Goal: Check status: Check status

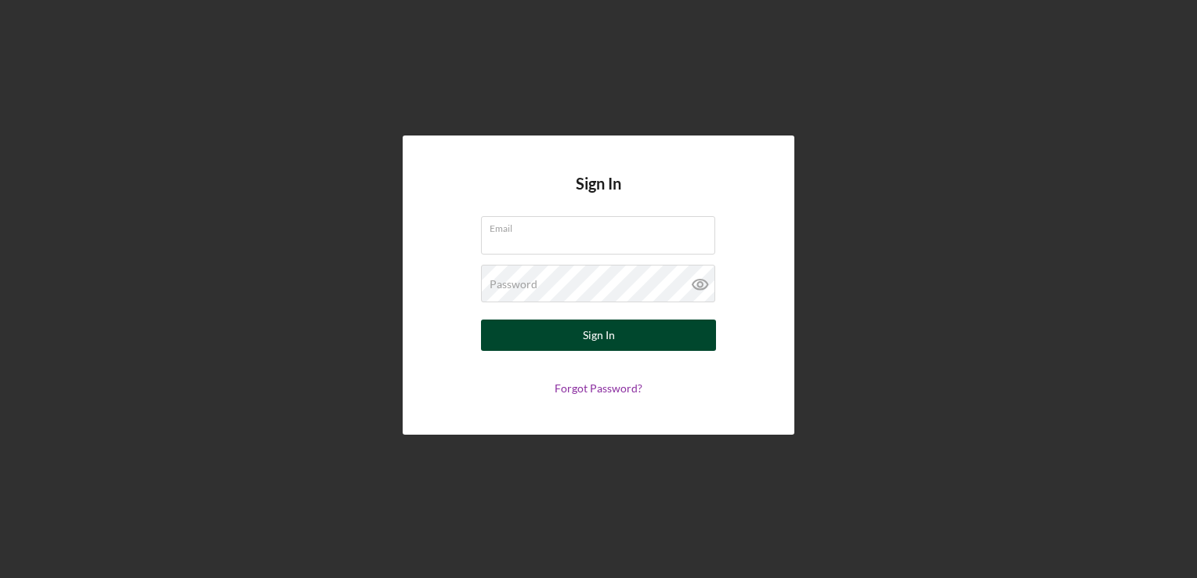
type input "[EMAIL_ADDRESS][DOMAIN_NAME]"
click at [607, 341] on div "Sign In" at bounding box center [599, 334] width 32 height 31
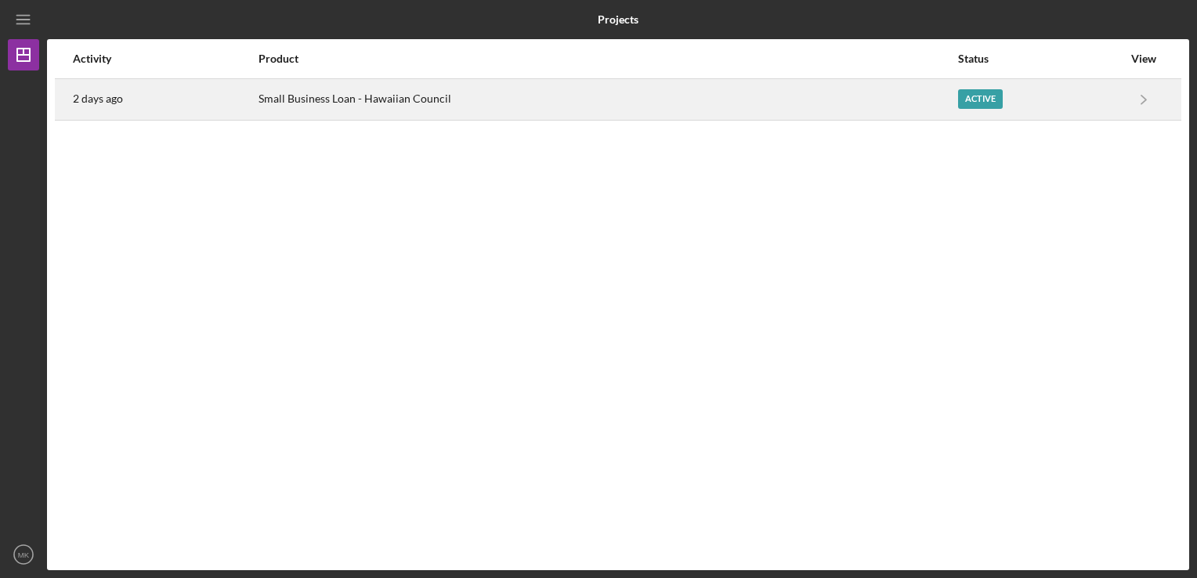
click at [984, 102] on div "Active" at bounding box center [980, 99] width 45 height 20
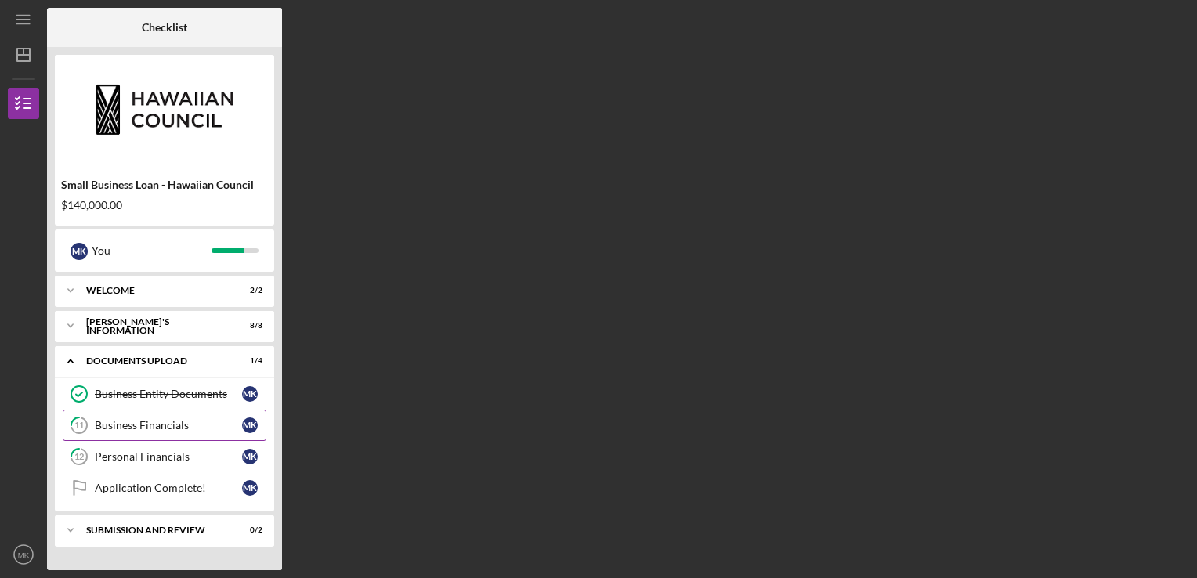
click at [181, 431] on div "Business Financials" at bounding box center [168, 425] width 147 height 13
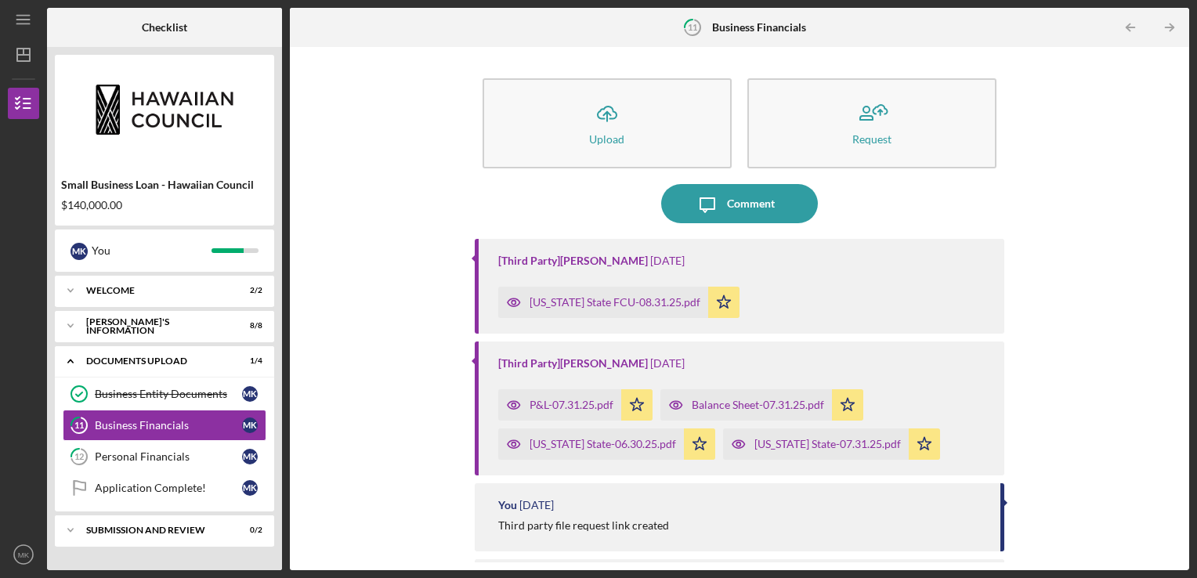
click at [818, 449] on div "[US_STATE] State-07.31.25.pdf" at bounding box center [827, 444] width 146 height 13
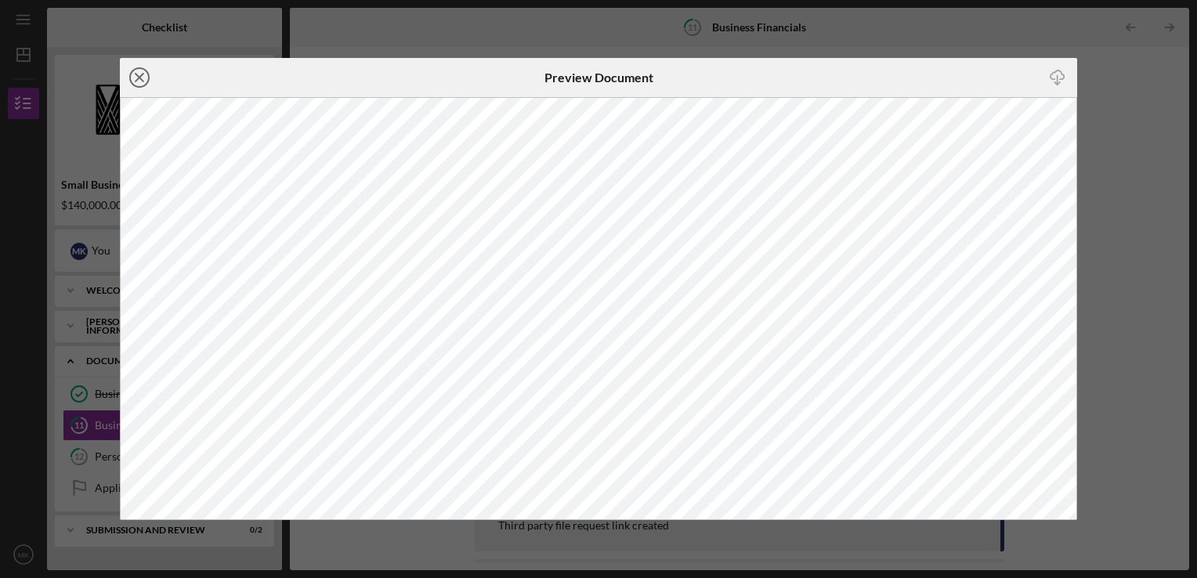
click at [137, 77] on icon "Icon/Close" at bounding box center [139, 77] width 39 height 39
